Goal: Find specific page/section: Find specific page/section

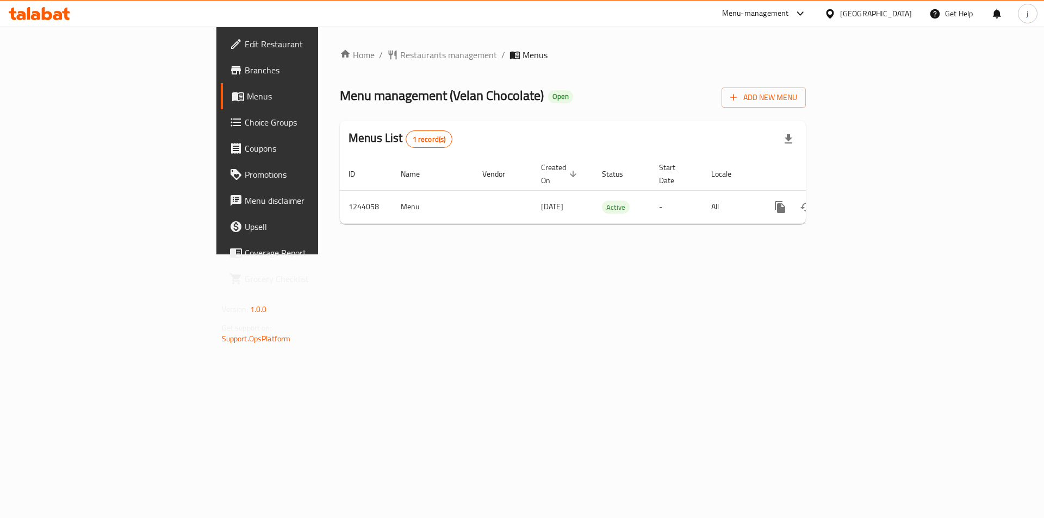
click at [897, 17] on div "[GEOGRAPHIC_DATA]" at bounding box center [876, 14] width 72 height 12
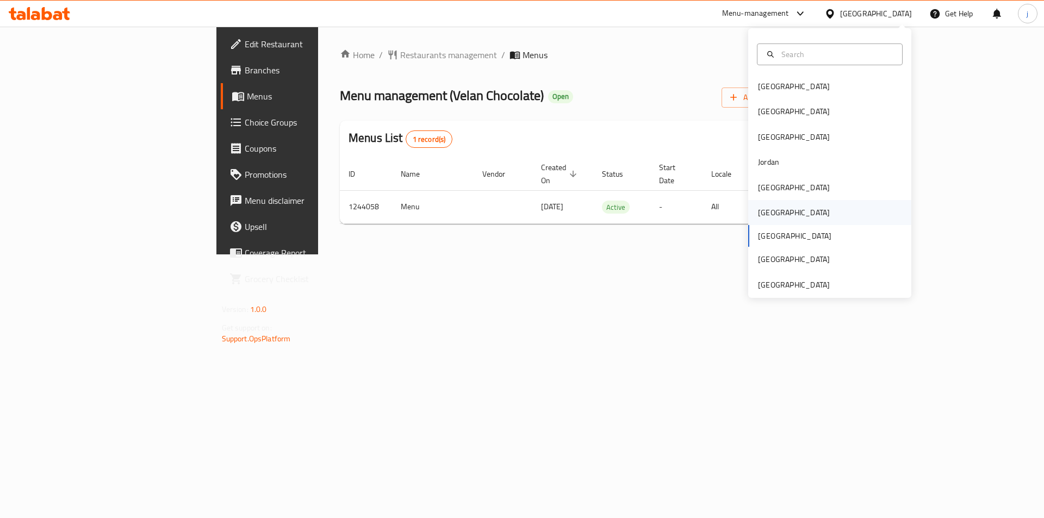
click at [827, 221] on div "[GEOGRAPHIC_DATA]" at bounding box center [829, 212] width 163 height 25
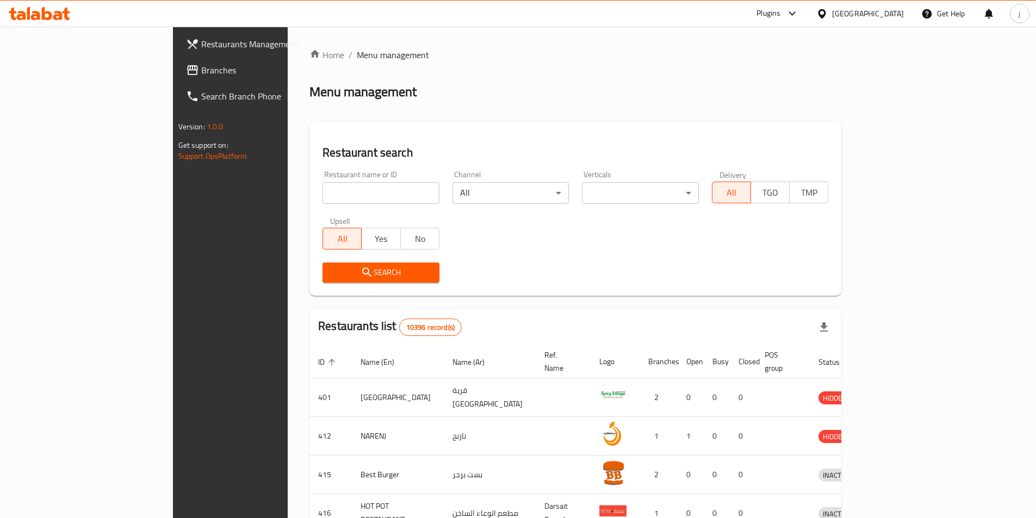
click at [799, 16] on icon at bounding box center [792, 13] width 13 height 13
click at [788, 169] on div "Restaurant-Management" at bounding box center [739, 174] width 103 height 25
